Goal: Communication & Community: Share content

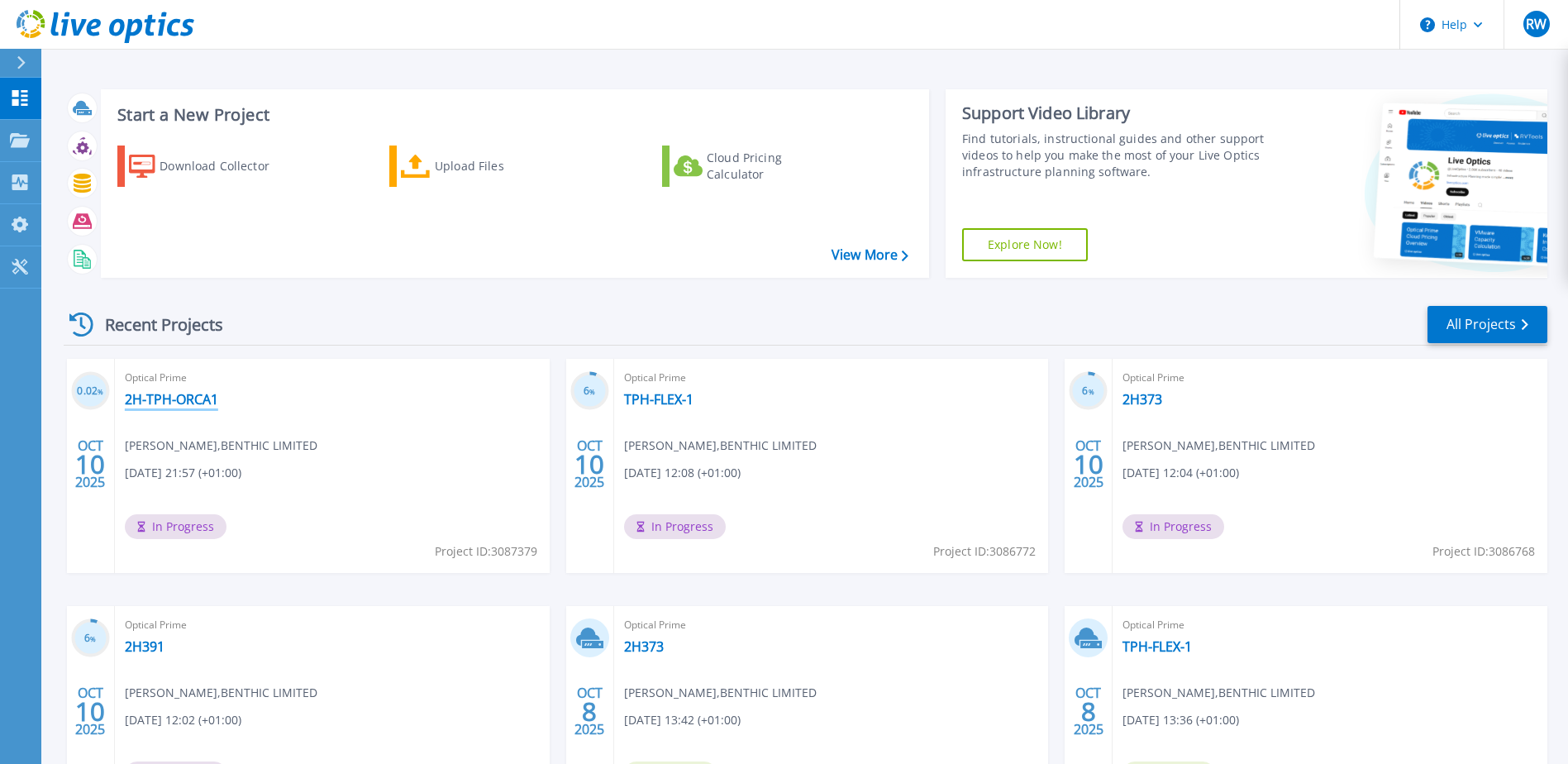
click at [197, 401] on link "2H-TPH-ORCA1" at bounding box center [171, 400] width 94 height 17
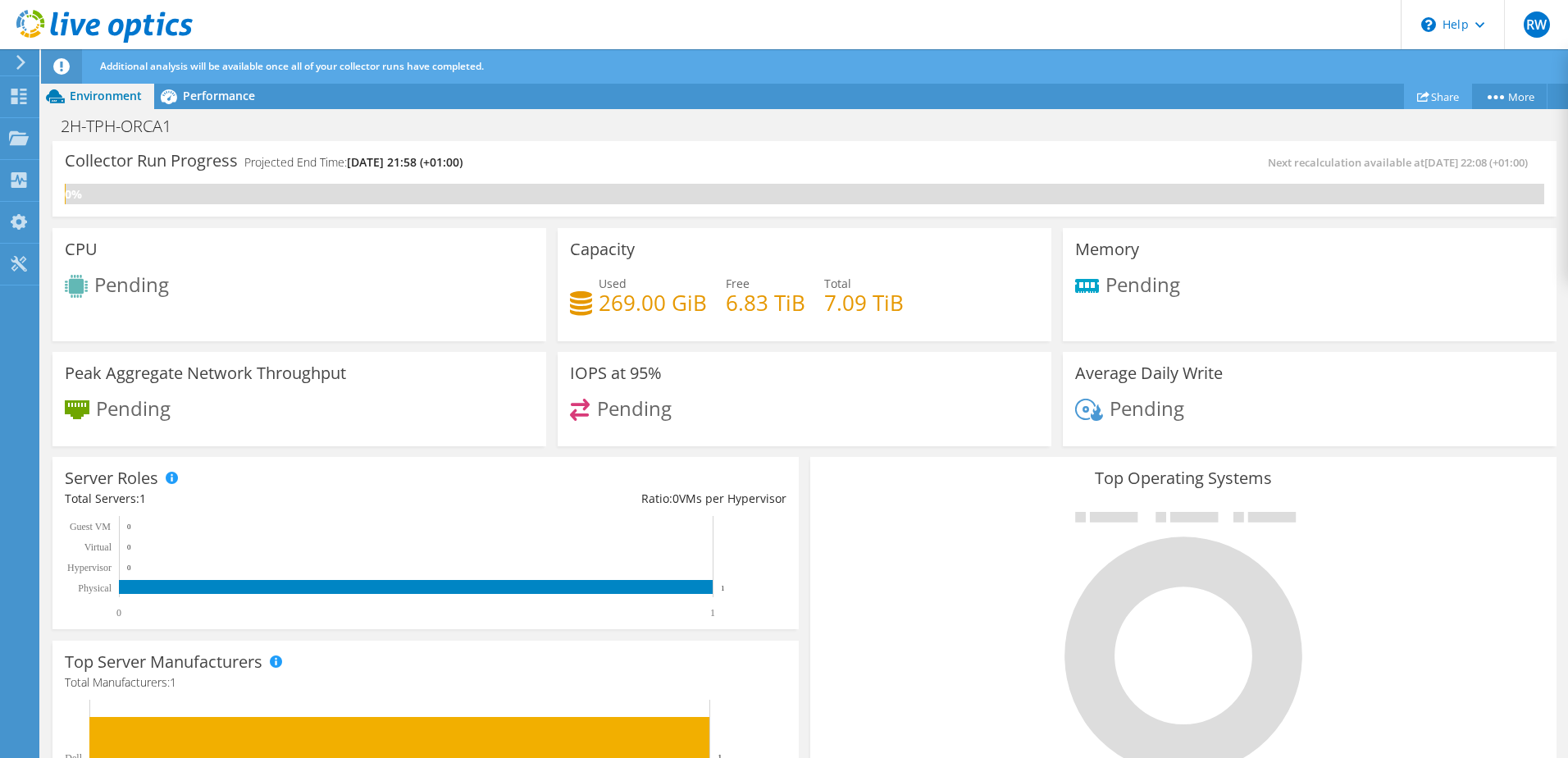
click at [1429, 89] on link "Share" at bounding box center [1438, 96] width 68 height 25
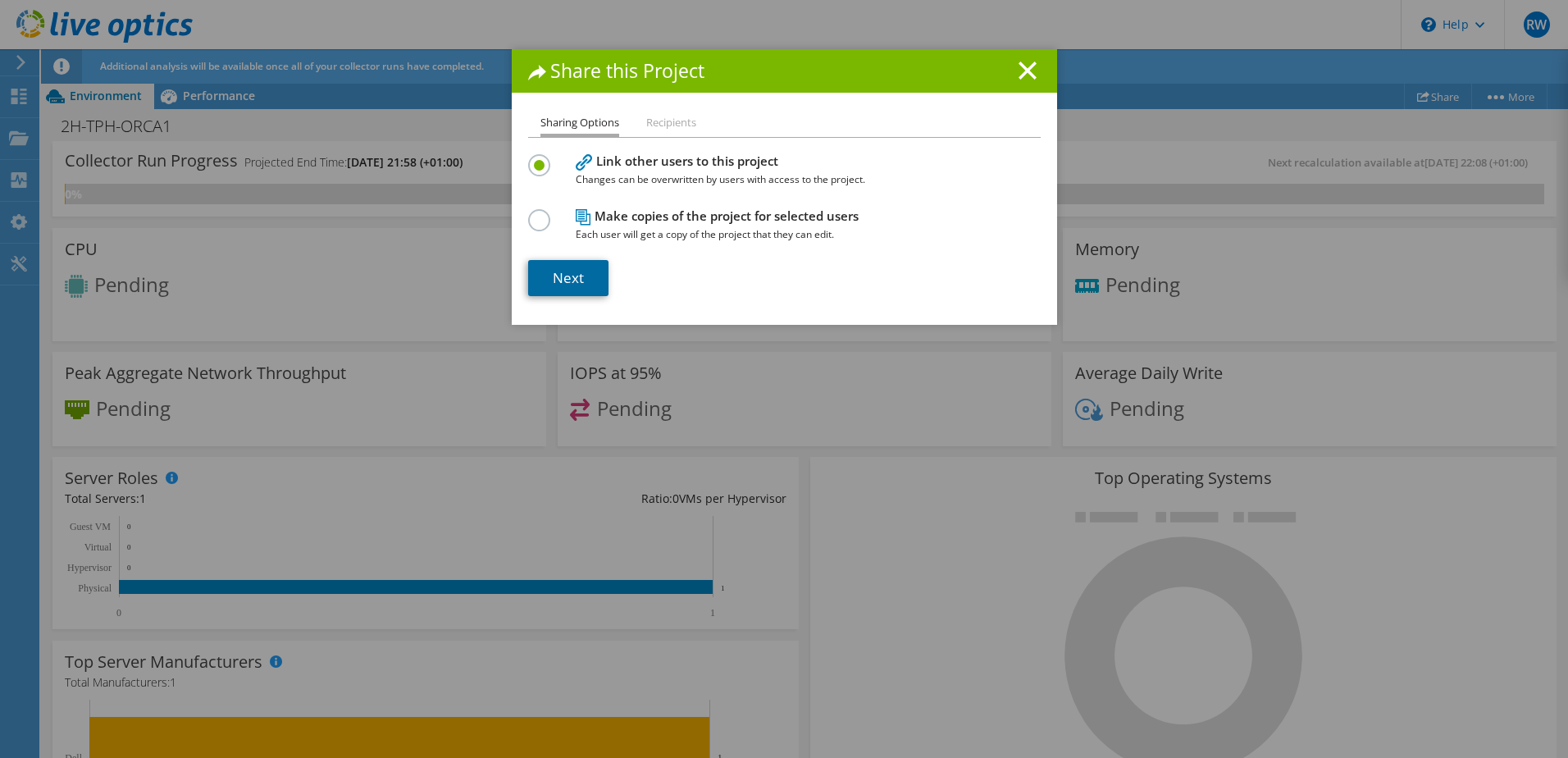
click at [587, 284] on link "Next" at bounding box center [568, 278] width 80 height 36
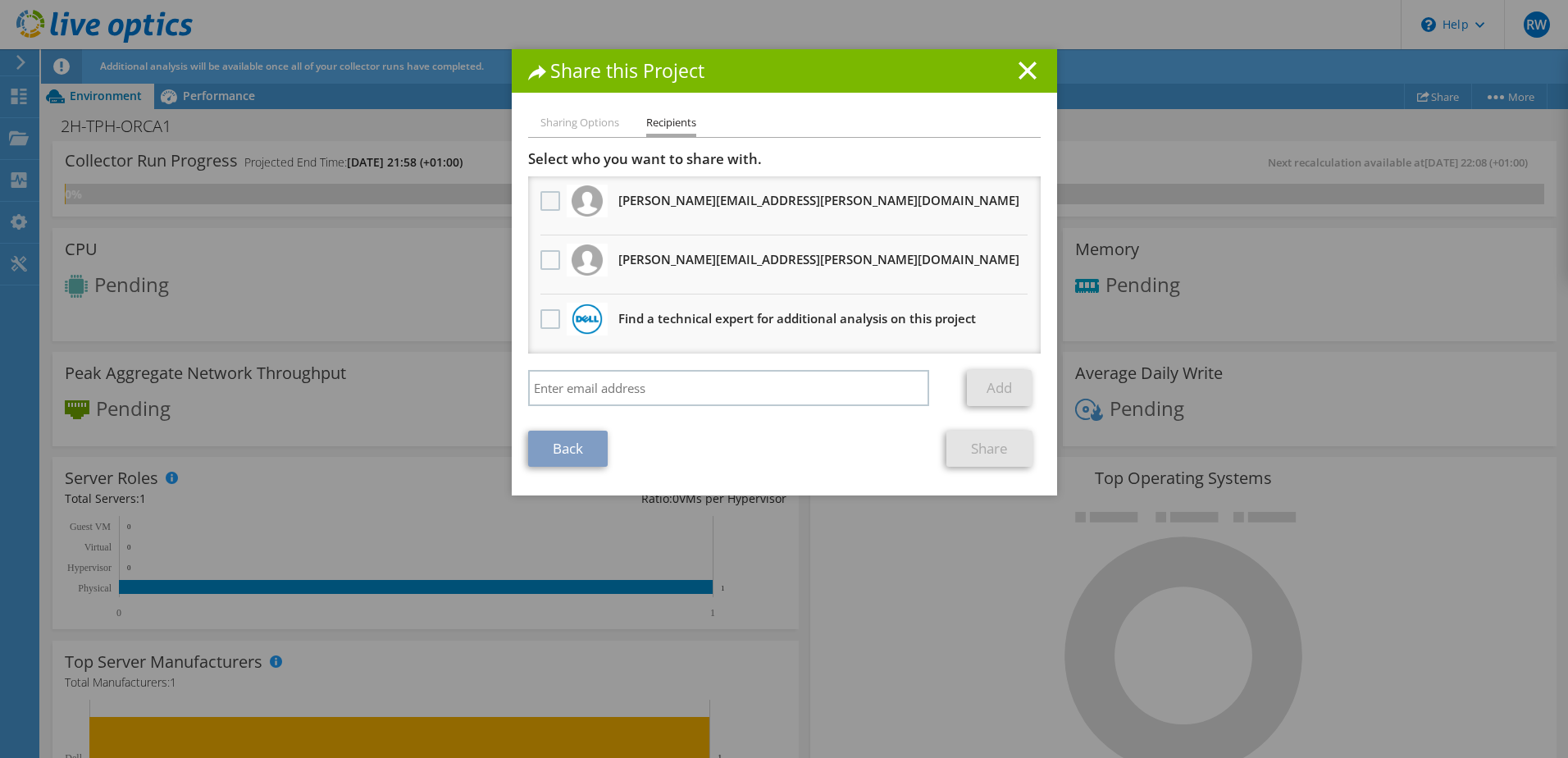
click at [554, 206] on label at bounding box center [552, 201] width 23 height 20
click at [0, 0] on input "checkbox" at bounding box center [0, 0] width 0 height 0
click at [546, 250] on label at bounding box center [552, 260] width 23 height 20
click at [0, 0] on input "checkbox" at bounding box center [0, 0] width 0 height 0
click at [952, 441] on link "Share" at bounding box center [989, 448] width 86 height 36
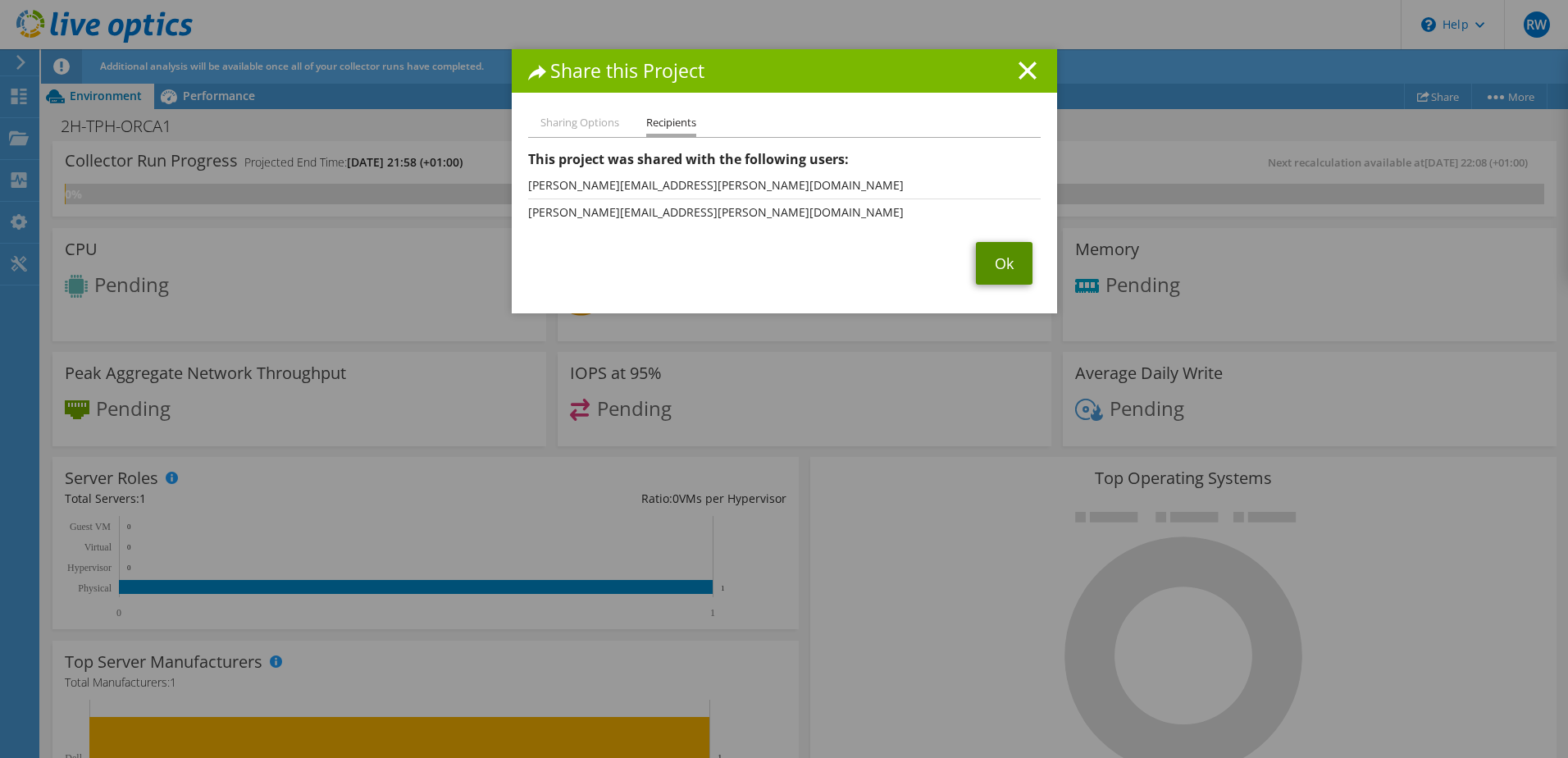
click at [979, 274] on link "Ok" at bounding box center [1004, 263] width 57 height 43
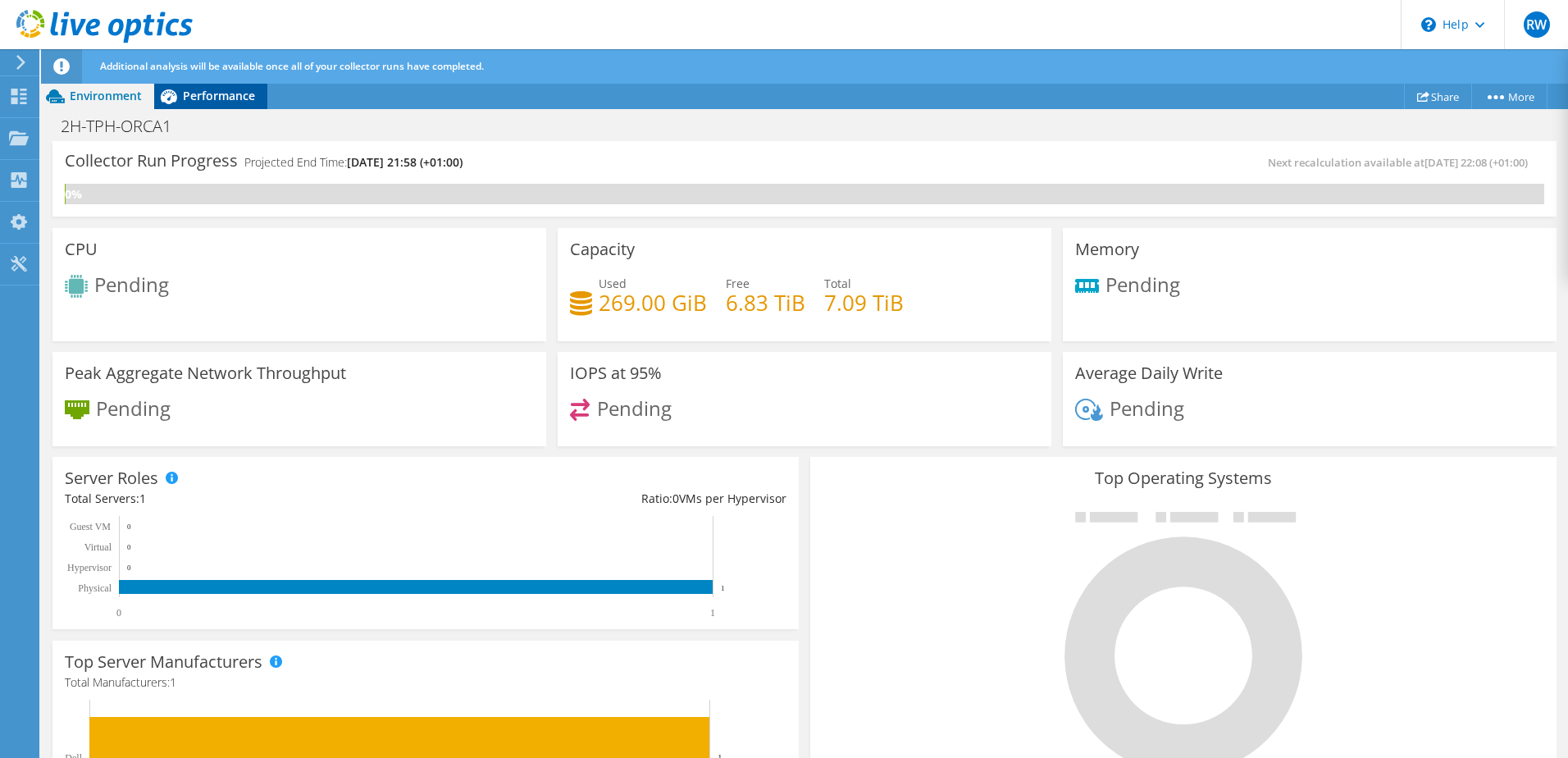
click at [211, 103] on span "Performance" at bounding box center [219, 95] width 72 height 16
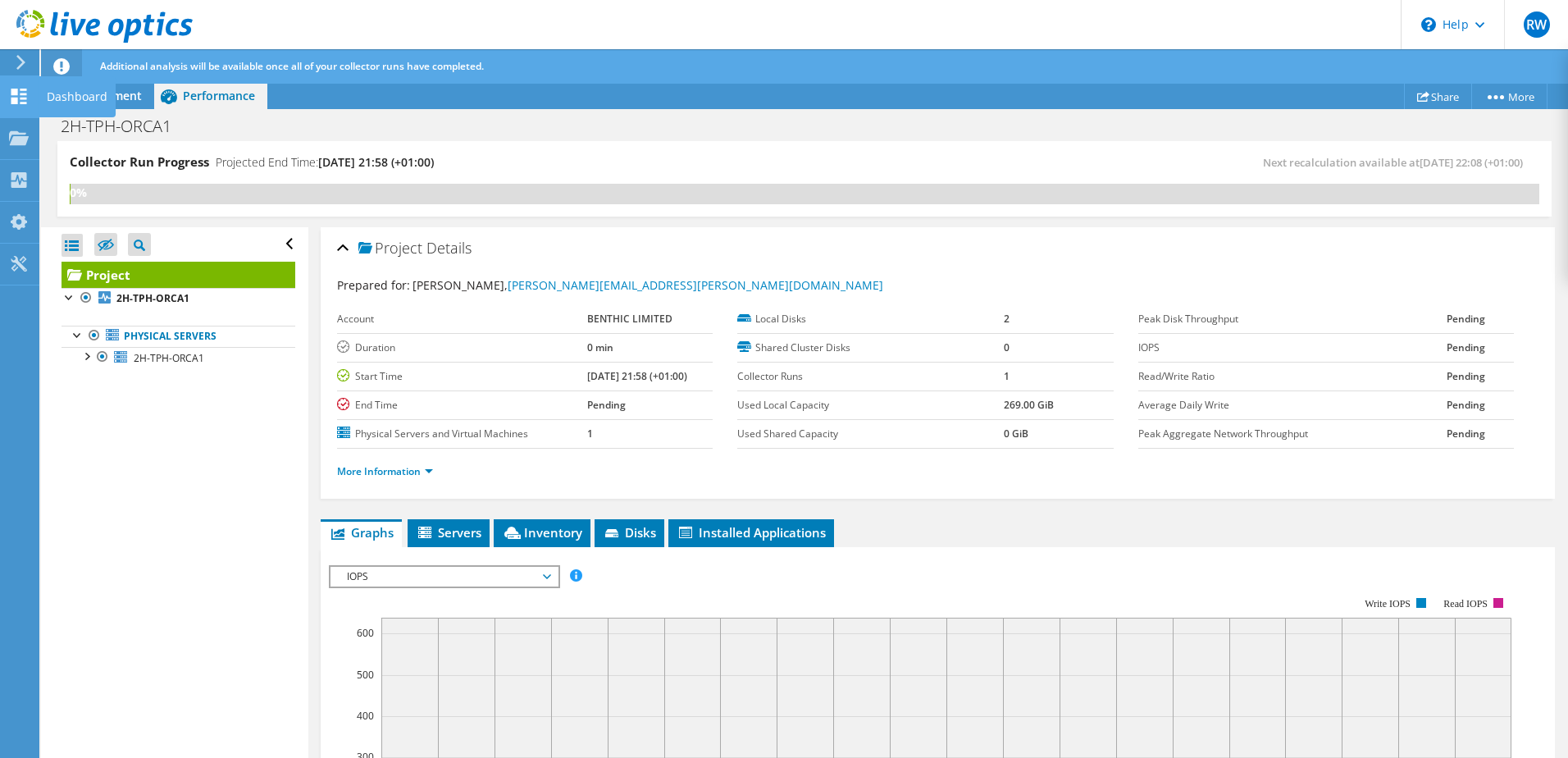
click at [62, 99] on div "Dashboard" at bounding box center [77, 96] width 77 height 41
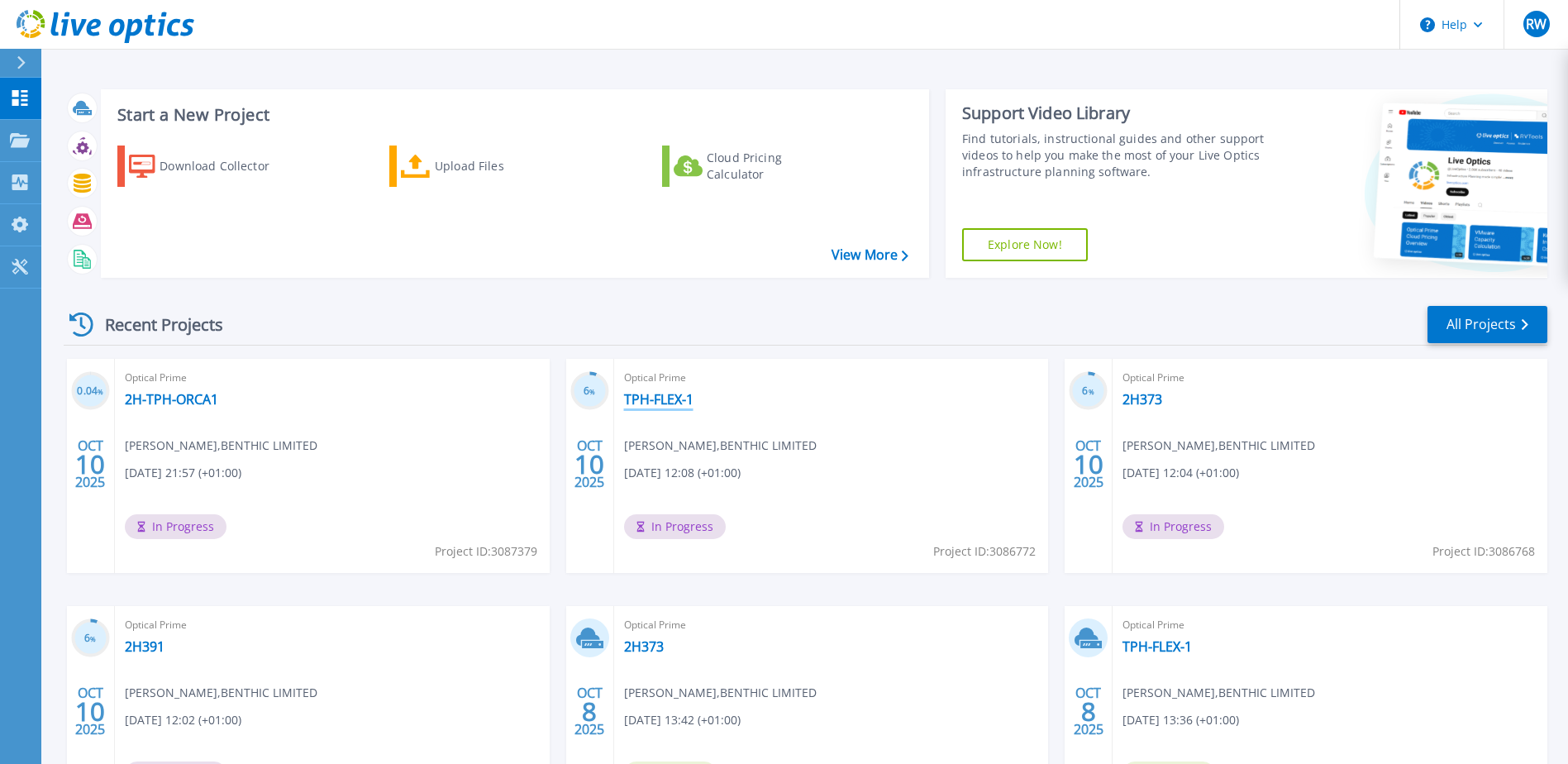
click at [647, 395] on link "TPH-FLEX-1" at bounding box center [658, 400] width 69 height 17
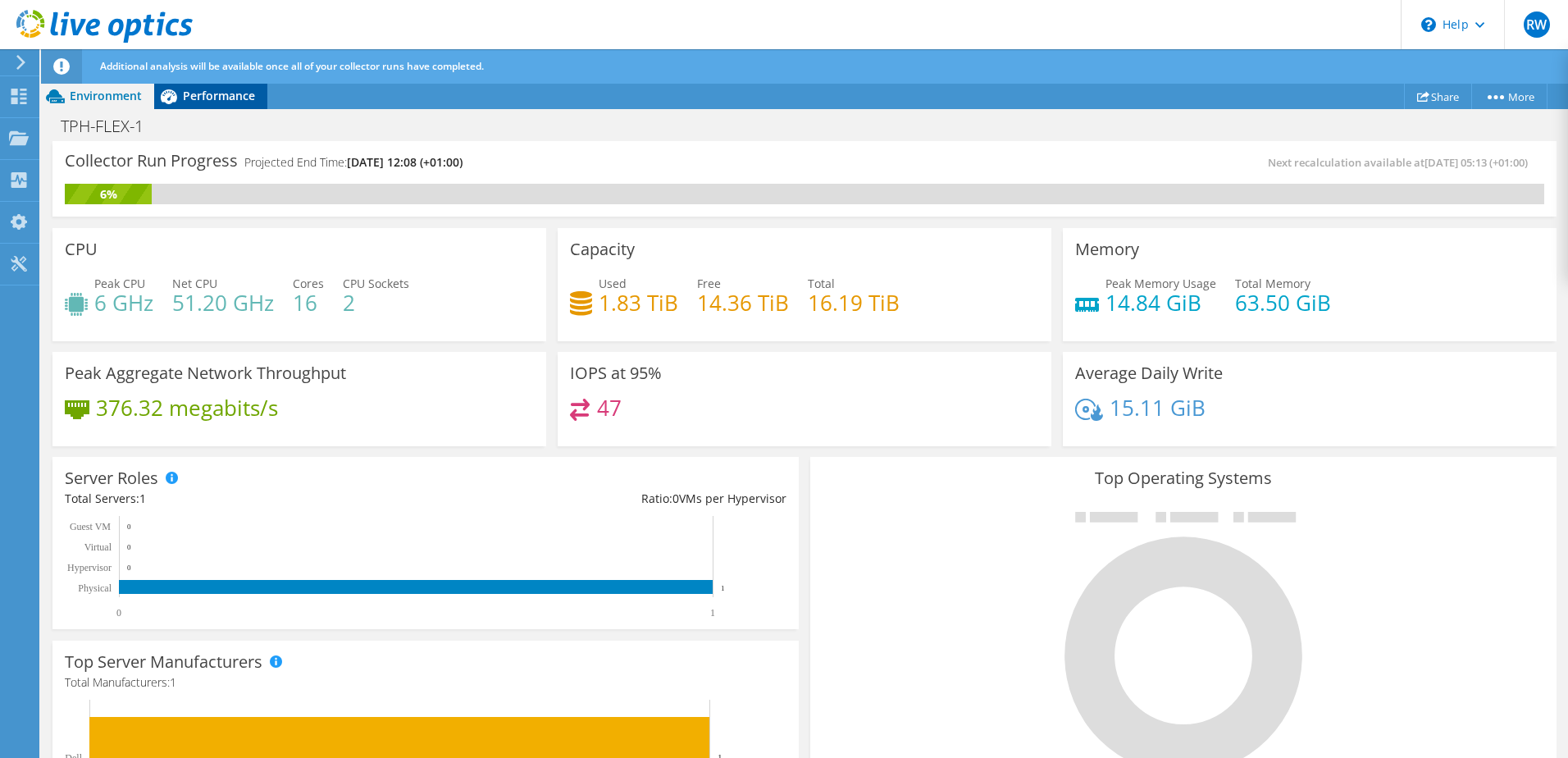
click at [191, 103] on span "Performance" at bounding box center [219, 95] width 72 height 16
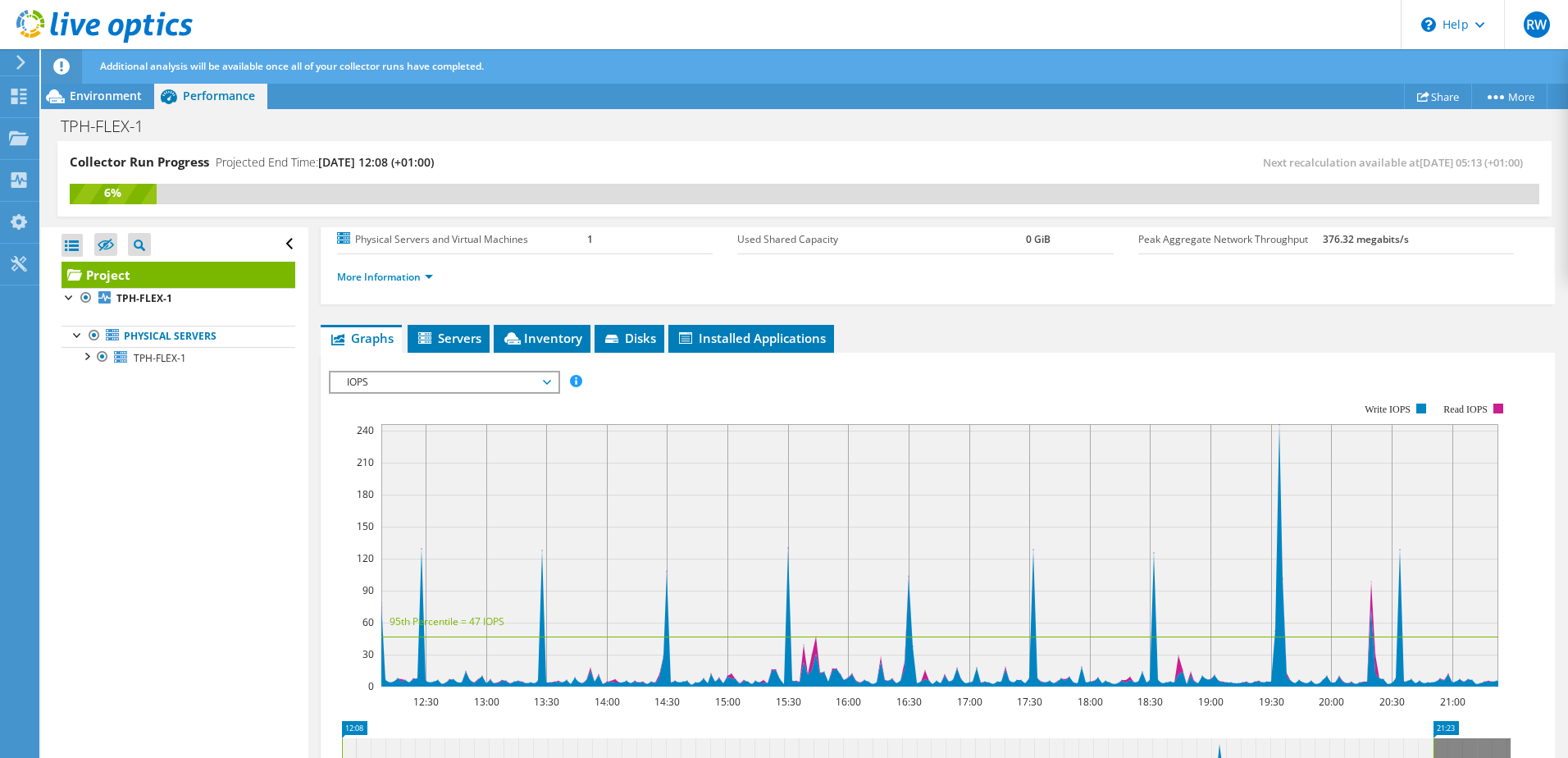
scroll to position [189, 0]
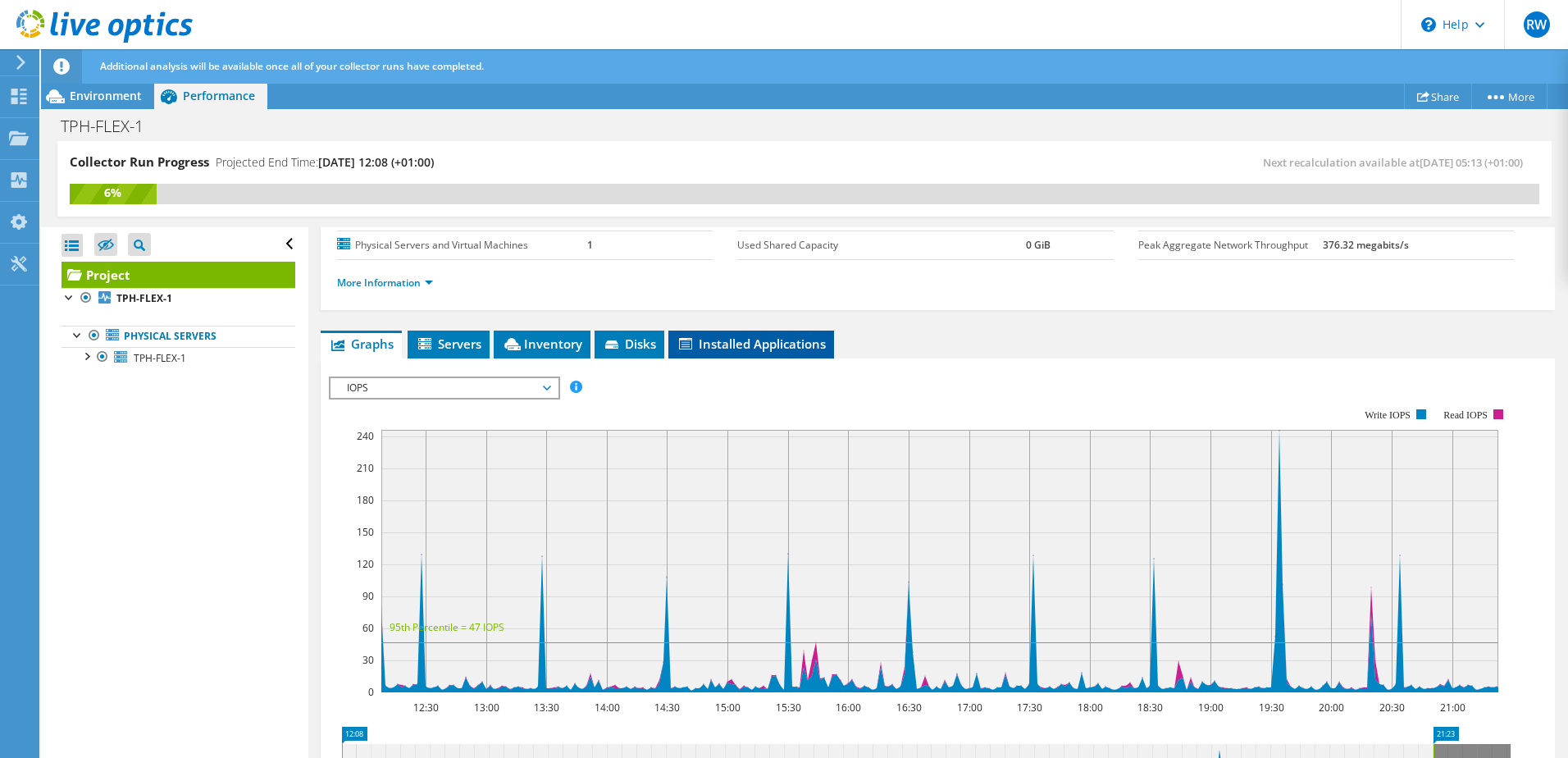
click at [696, 354] on li "Installed Applications" at bounding box center [751, 344] width 166 height 28
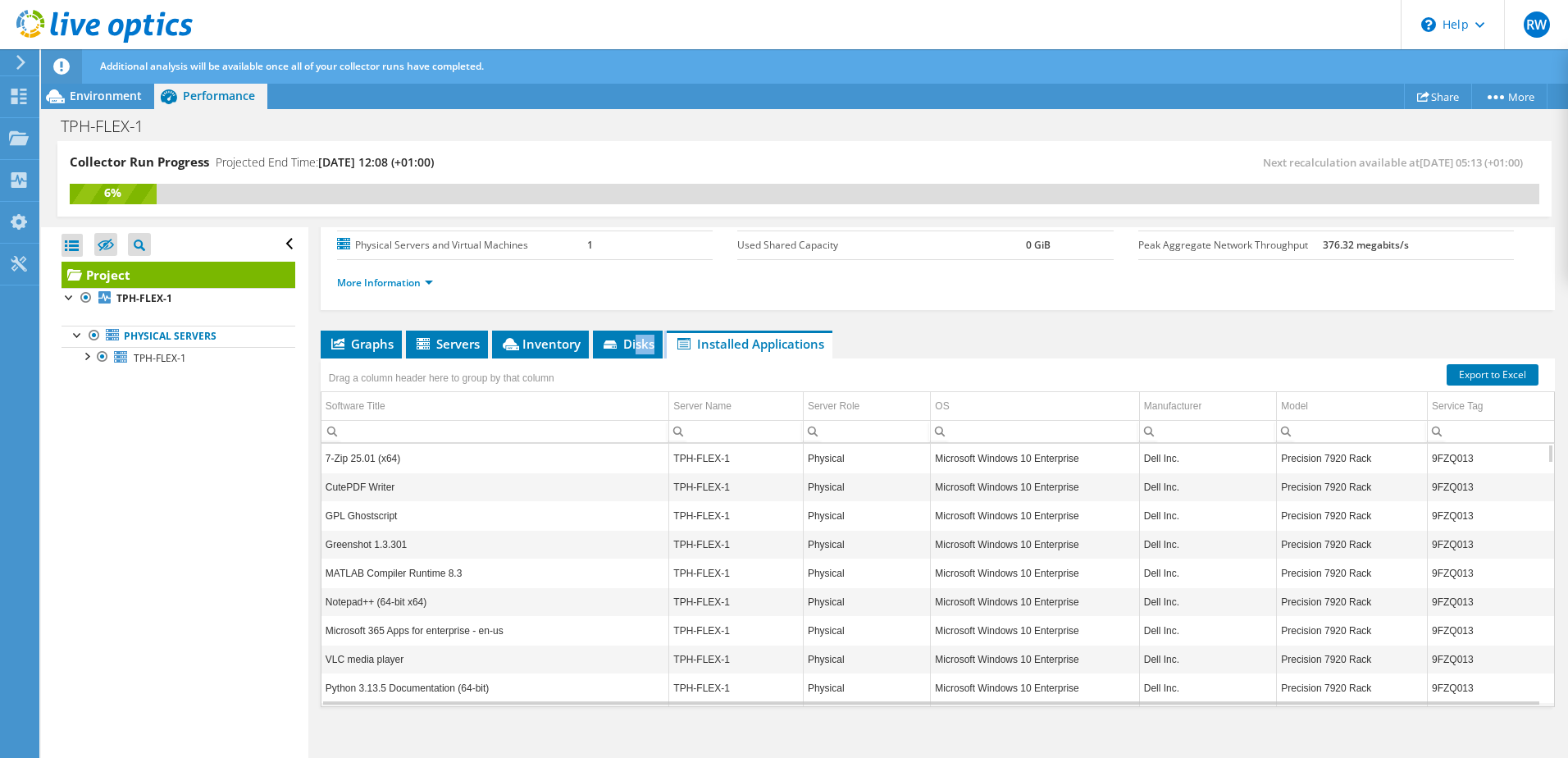
drag, startPoint x: 637, startPoint y: 346, endPoint x: 754, endPoint y: 329, distance: 118.2
click at [754, 329] on div "Project Details Prepared for: [PERSON_NAME], [PERSON_NAME][EMAIL_ADDRESS][PERSO…" at bounding box center [937, 404] width 1259 height 731
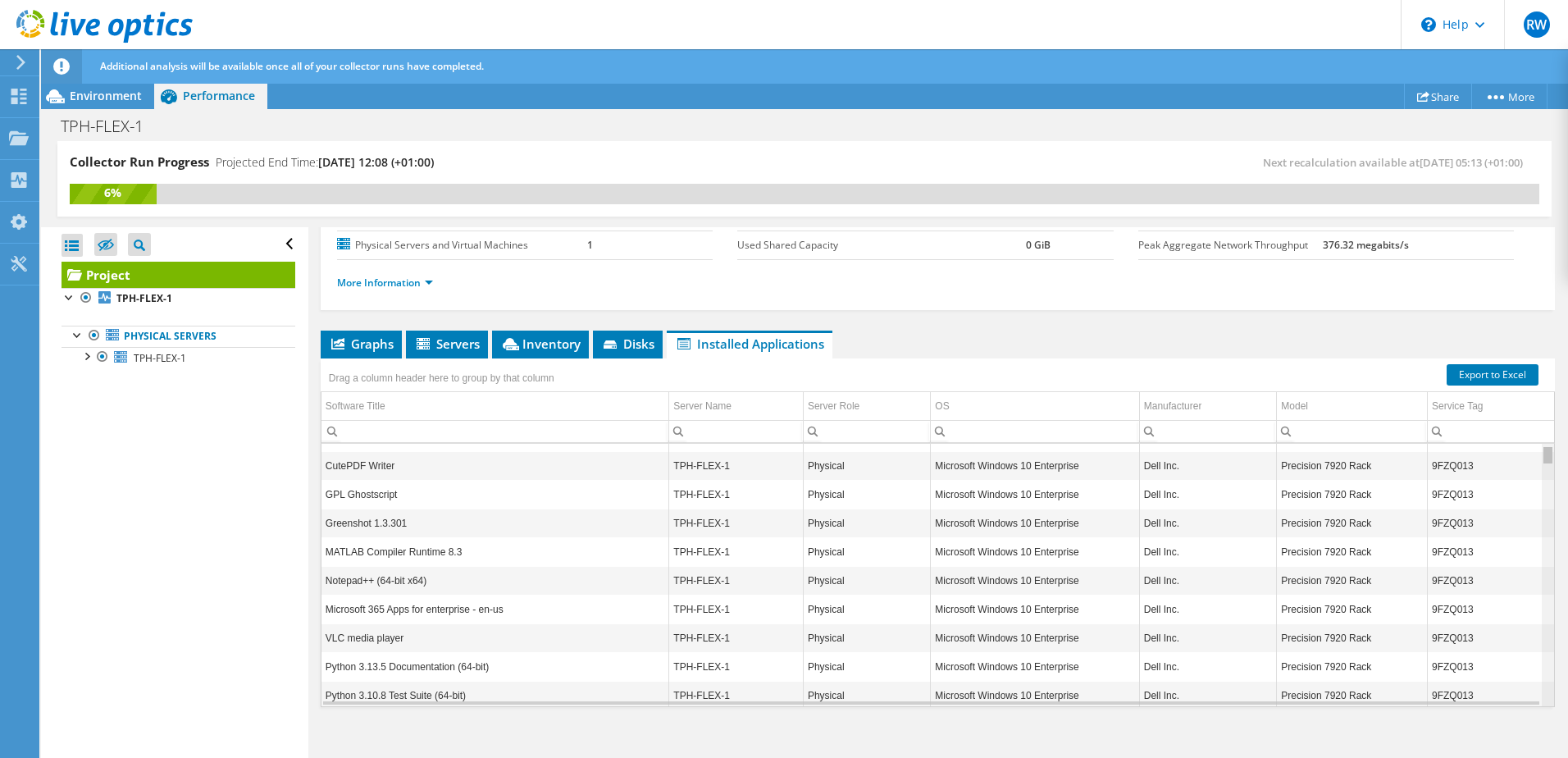
drag, startPoint x: 1536, startPoint y: 456, endPoint x: 1571, endPoint y: 473, distance: 38.9
click at [1567, 473] on html "RW End User [PERSON_NAME] [PERSON_NAME][EMAIL_ADDRESS][PERSON_NAME][DOMAIN_NAME…" at bounding box center [784, 379] width 1568 height 758
click at [532, 344] on span "Inventory" at bounding box center [540, 344] width 80 height 17
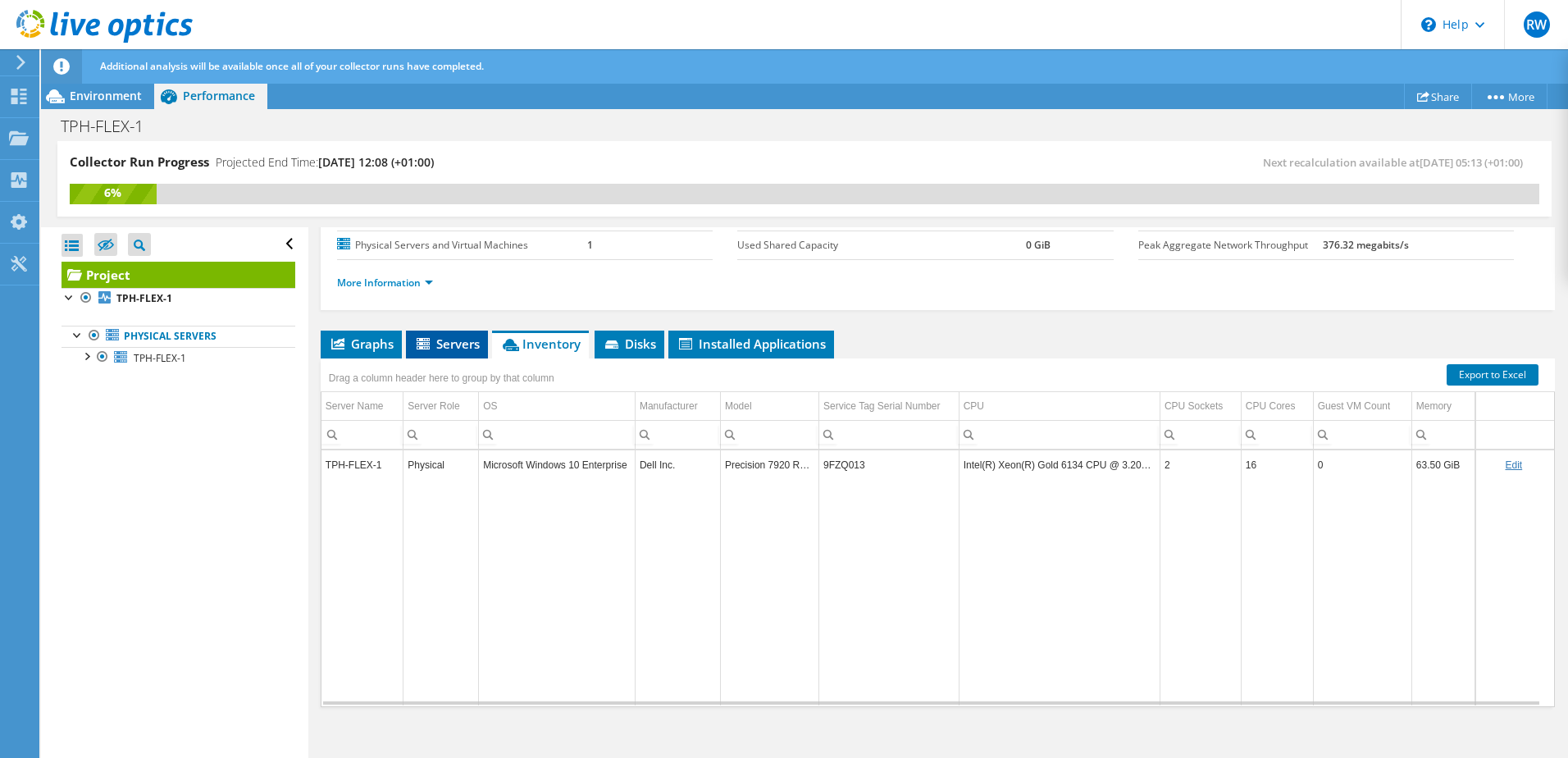
click at [436, 344] on span "Servers" at bounding box center [447, 344] width 65 height 17
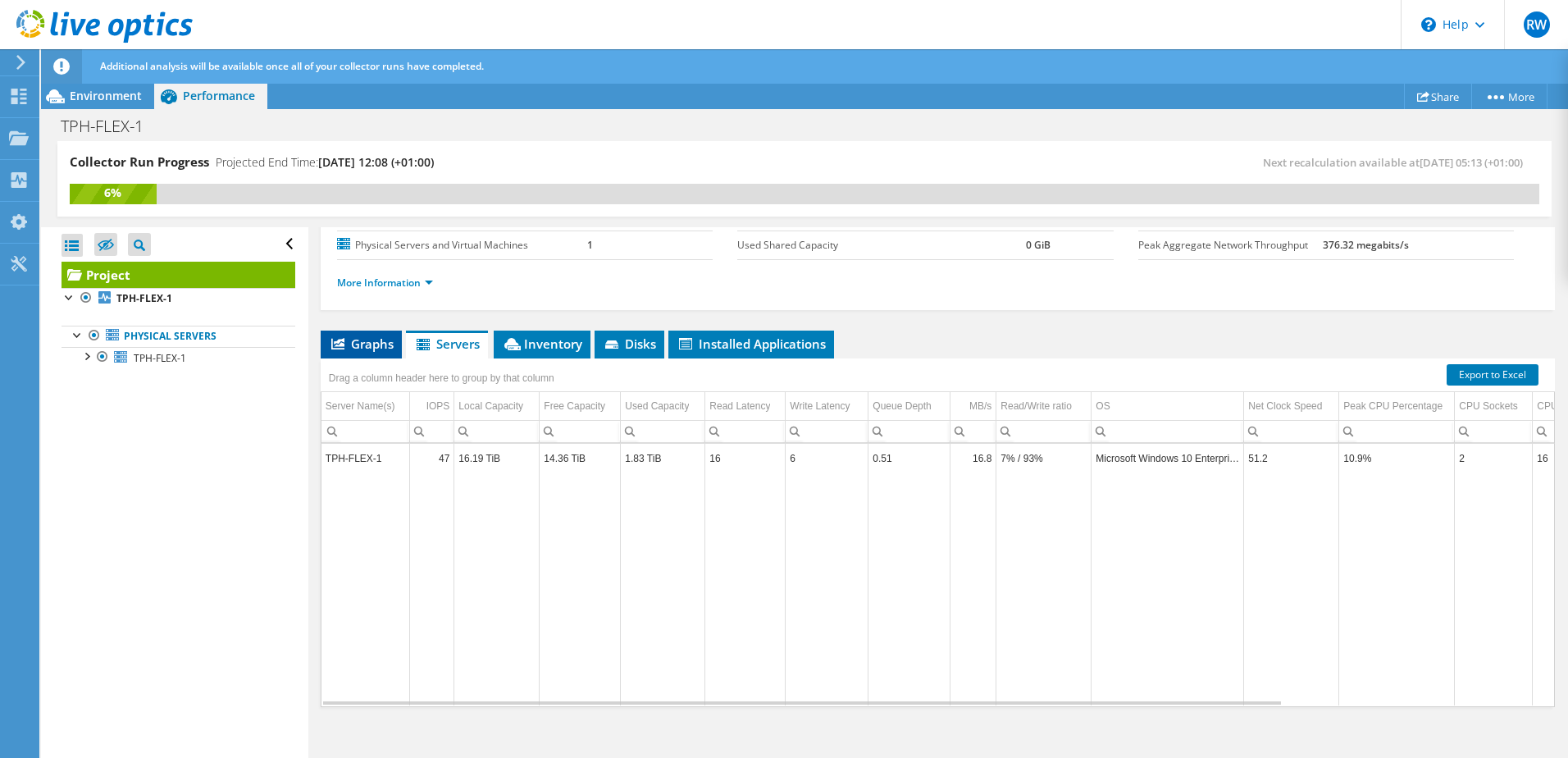
click at [372, 351] on span "Graphs" at bounding box center [360, 344] width 64 height 17
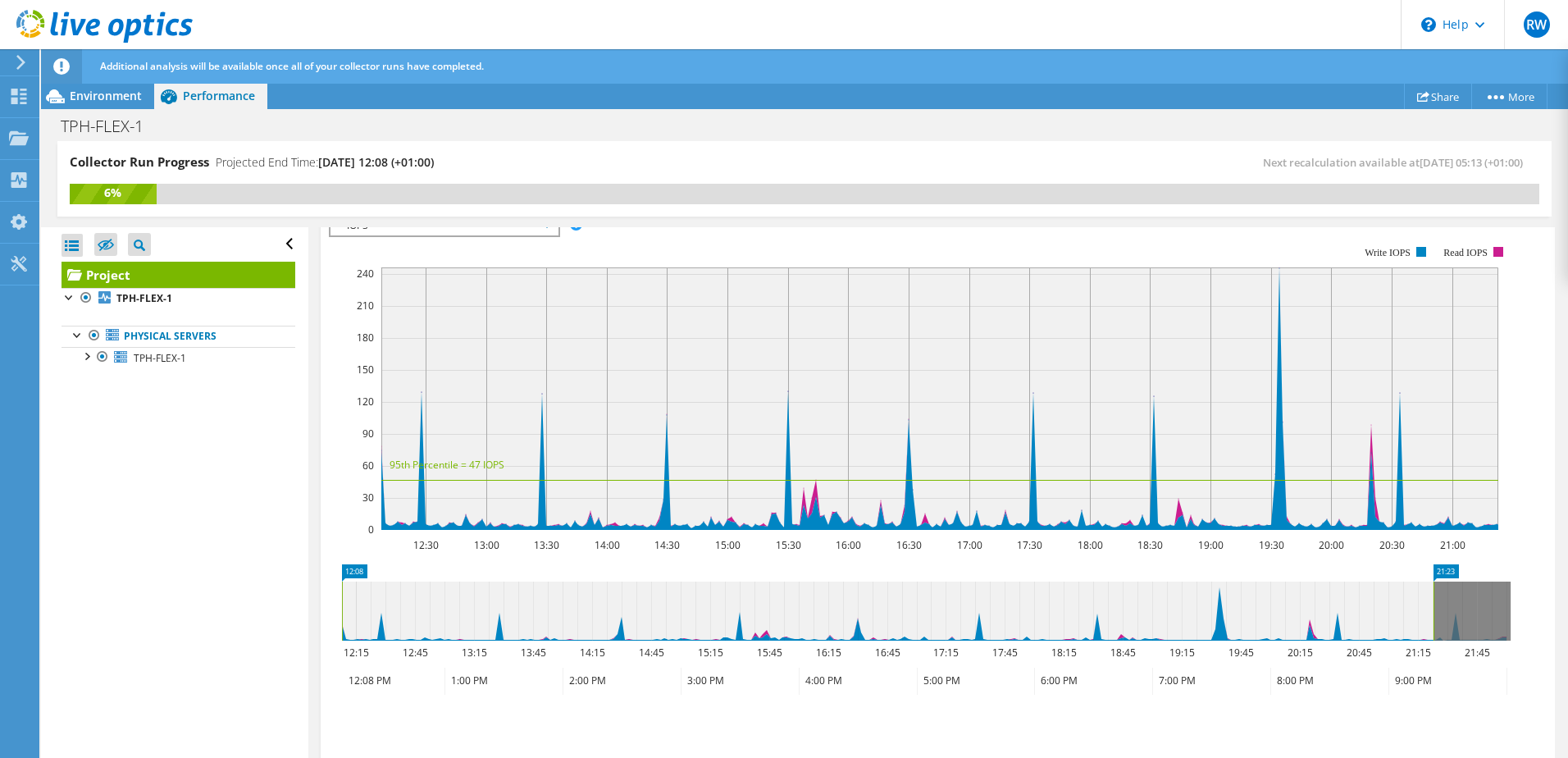
scroll to position [479, 0]
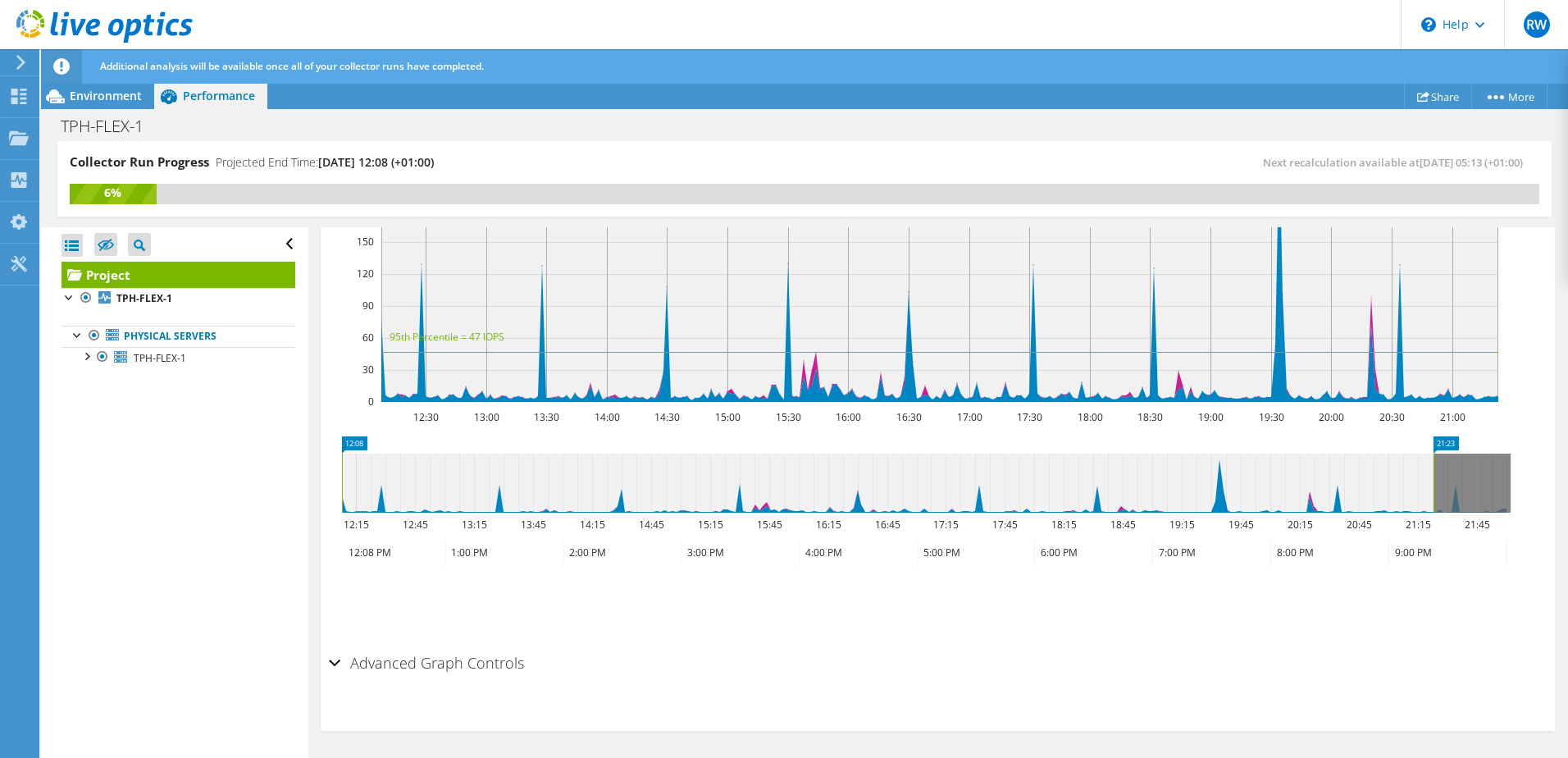
click at [508, 664] on h2 "Advanced Graph Controls" at bounding box center [426, 663] width 195 height 33
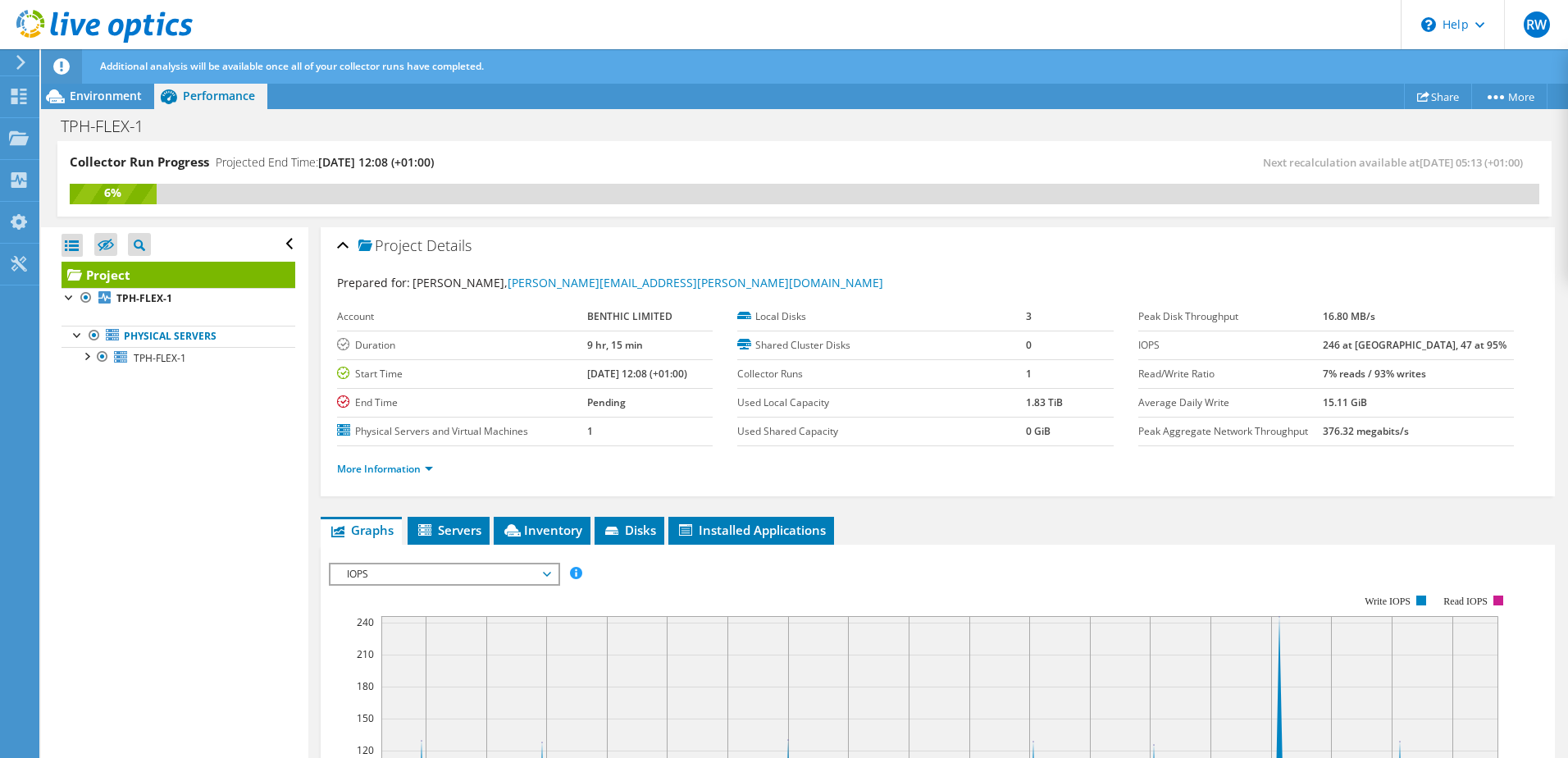
scroll to position [0, 0]
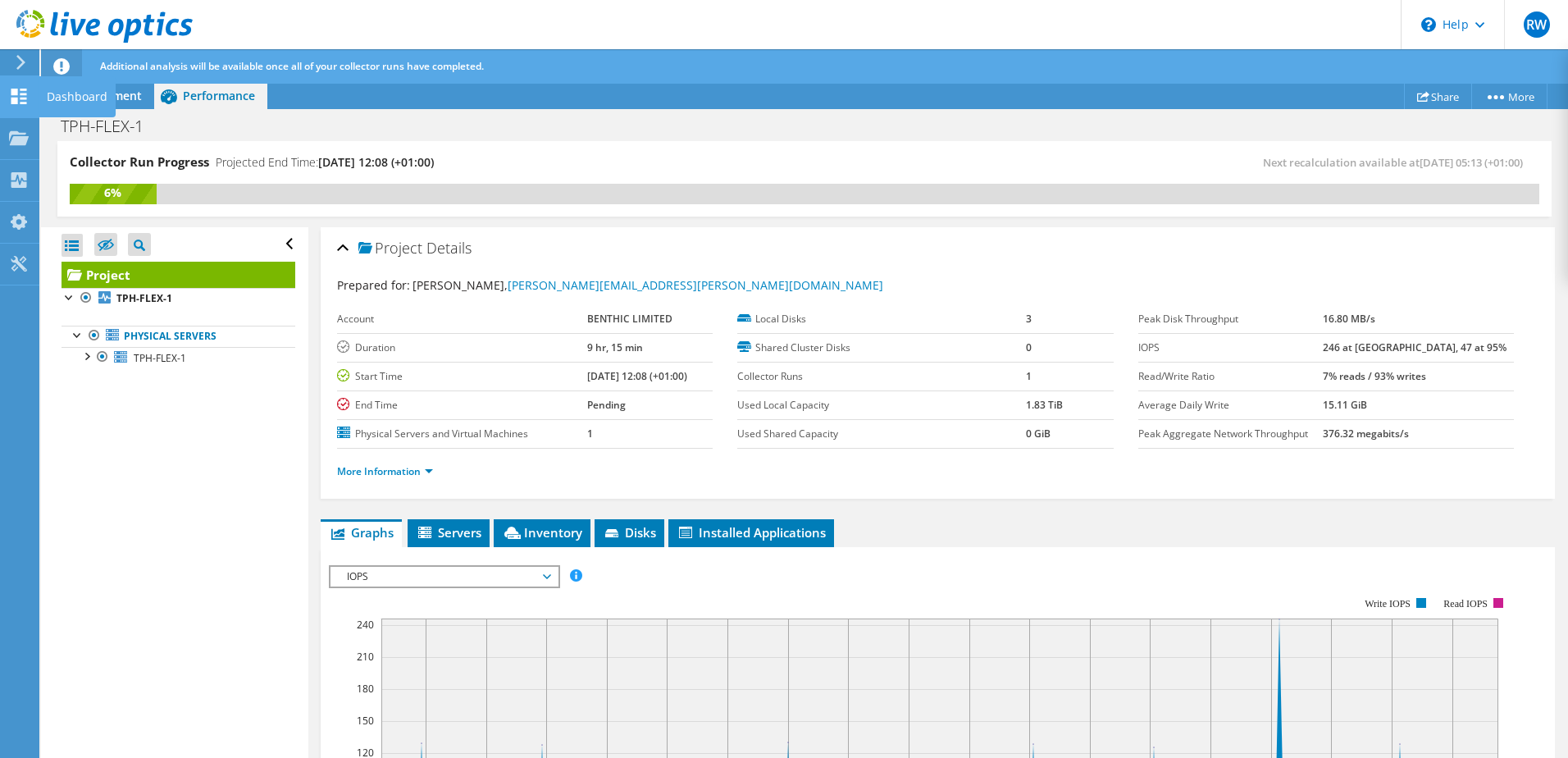
click at [67, 104] on div "Dashboard" at bounding box center [77, 96] width 77 height 41
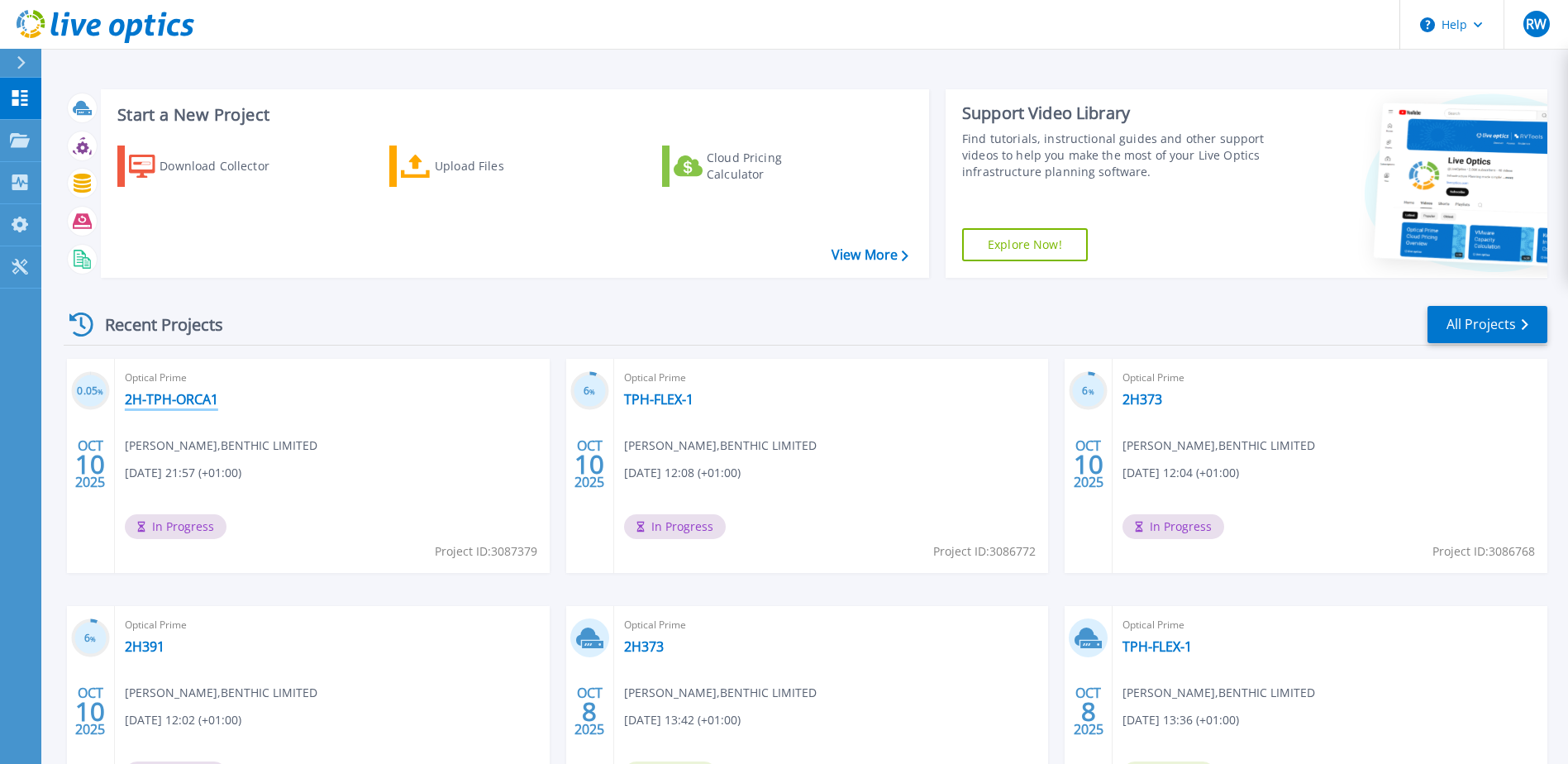
click at [175, 397] on link "2H-TPH-ORCA1" at bounding box center [171, 400] width 94 height 17
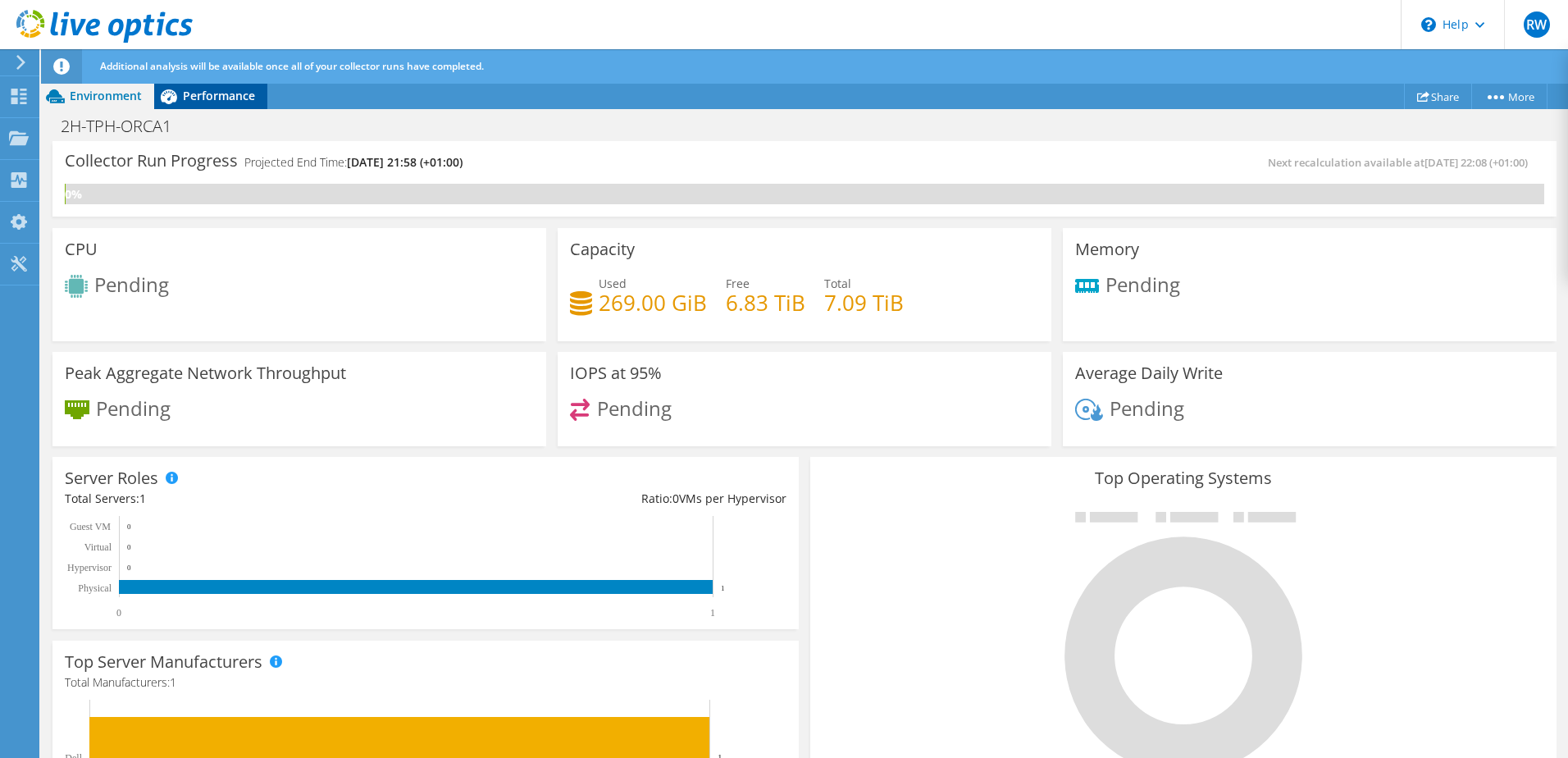
click at [237, 99] on span "Performance" at bounding box center [219, 95] width 72 height 16
